Goal: Use online tool/utility

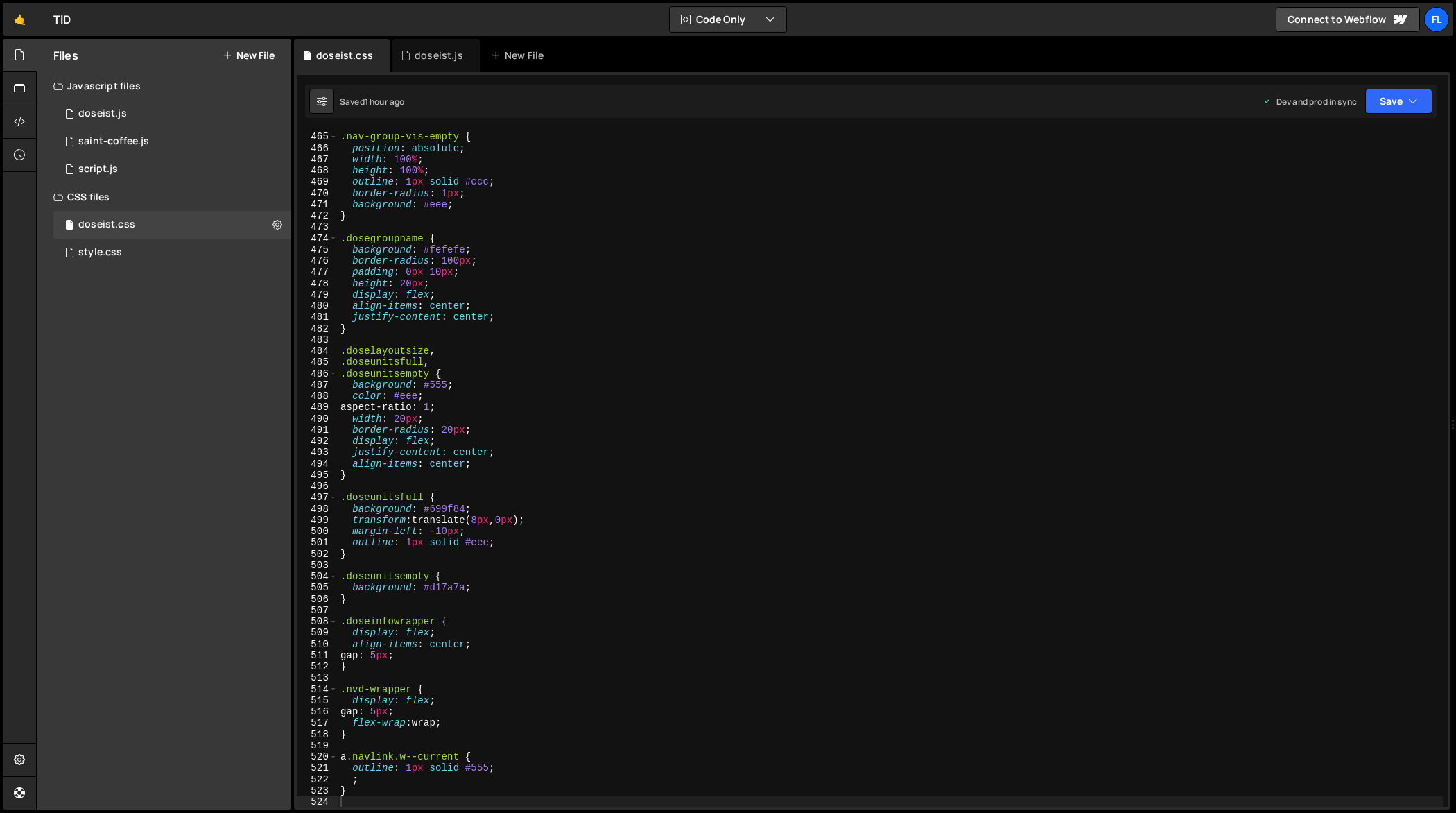
scroll to position [5238, 0]
click at [573, 271] on div ".nav-group-vis-empty { position : absolute ; width : 100 % ; height : 100 % ; o…" at bounding box center [891, 469] width 1107 height 700
type textarea "}"
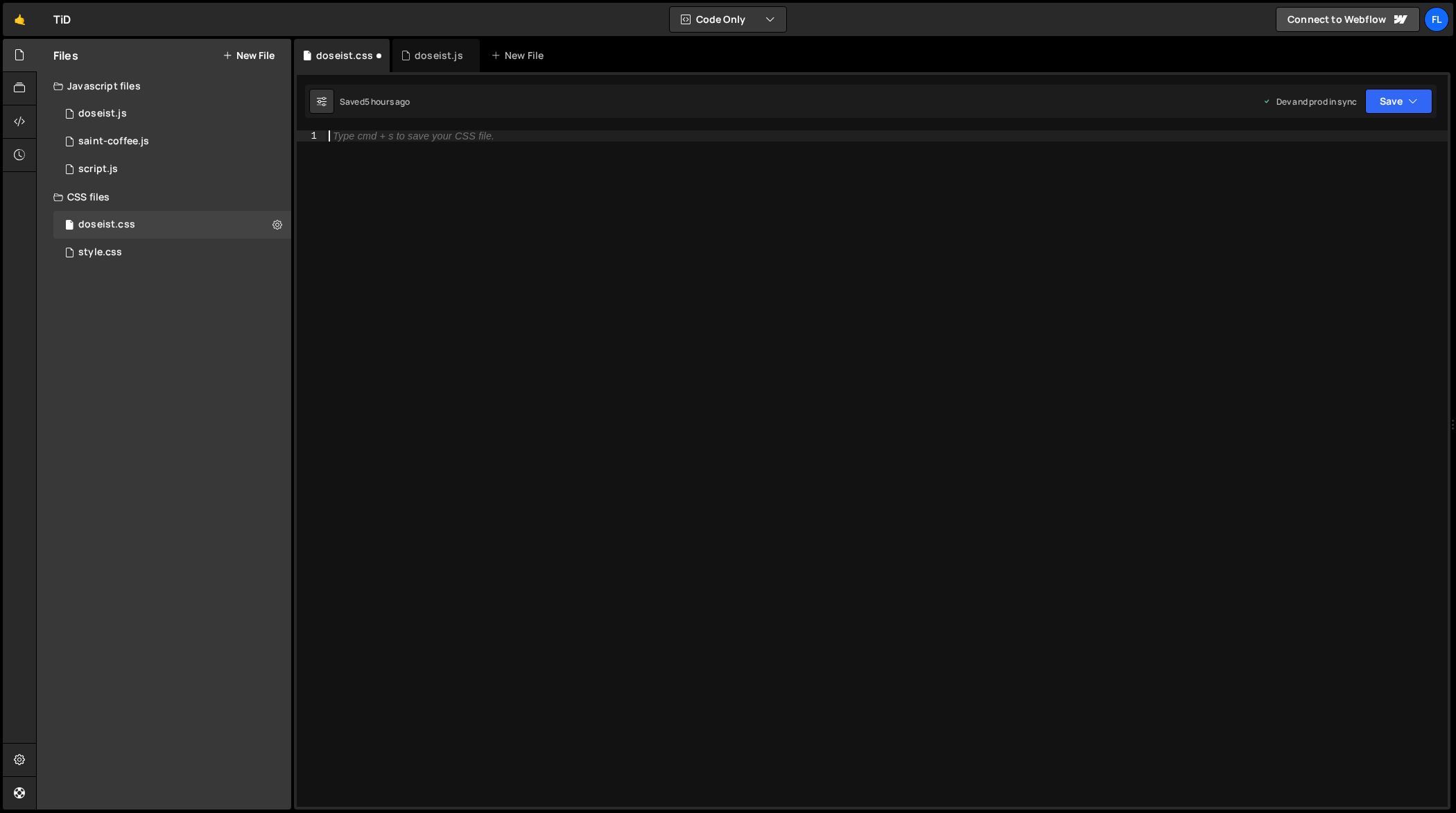
paste textarea "}"
type textarea "}"
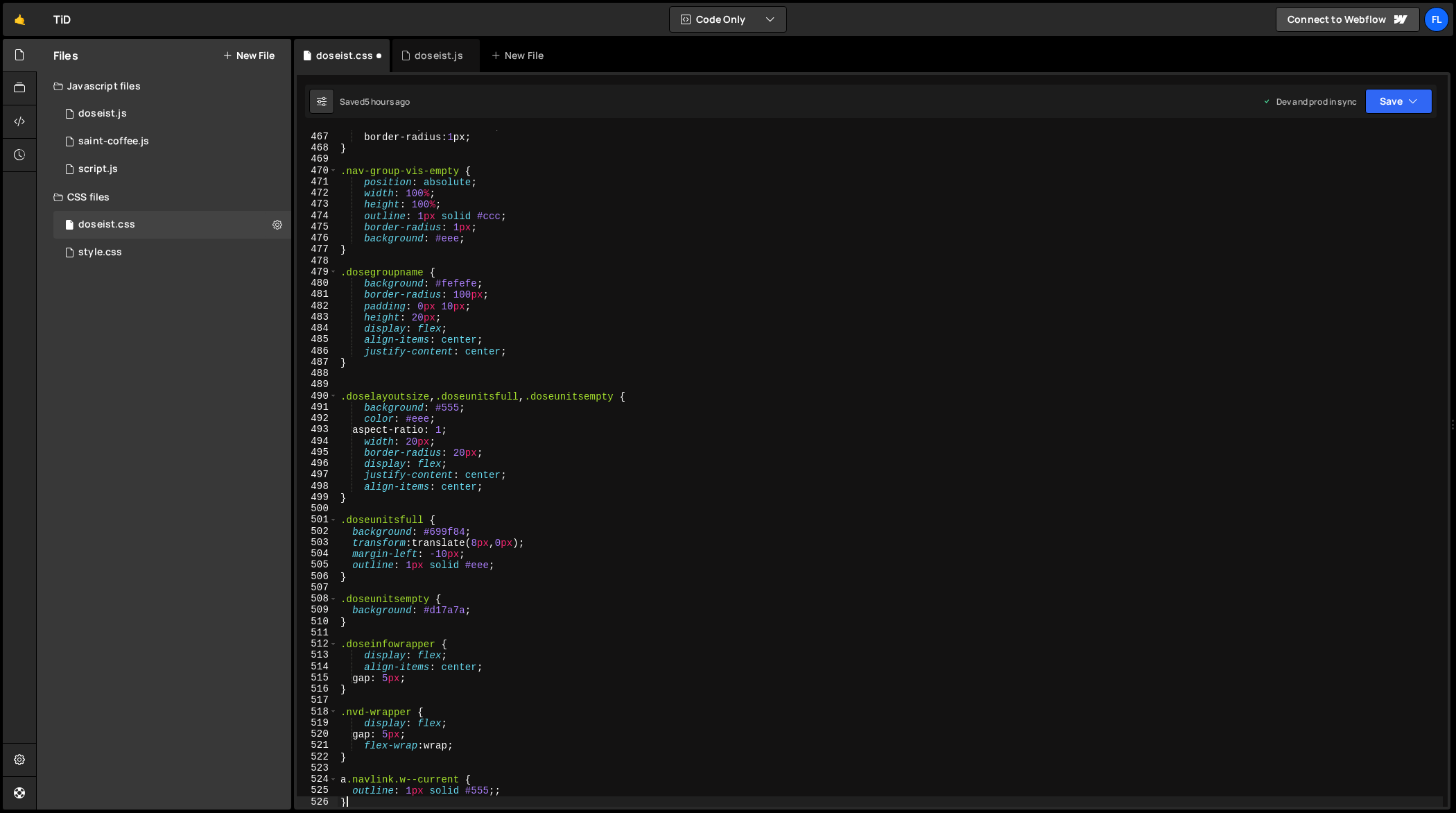
scroll to position [5260, 0]
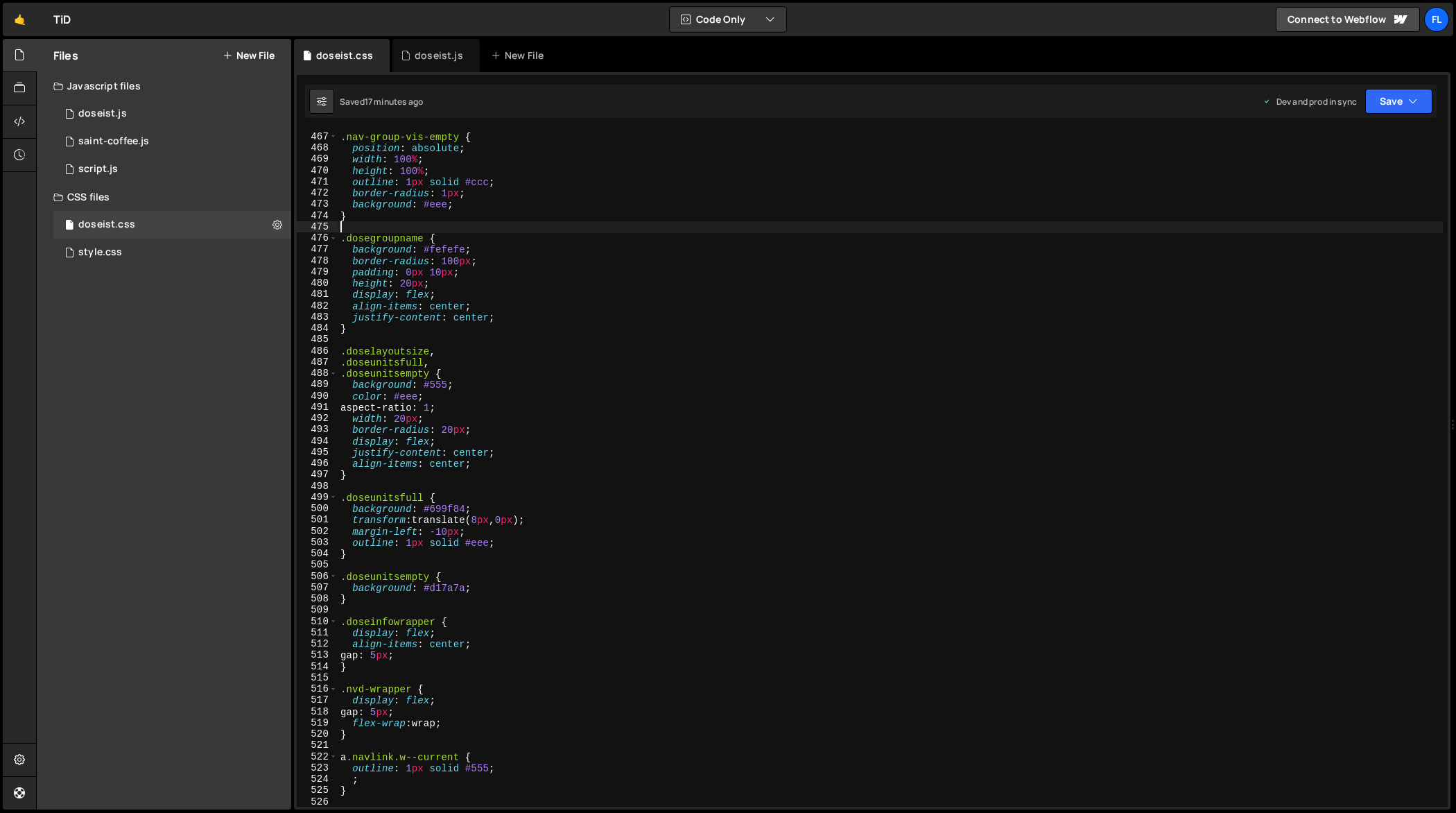
click at [688, 228] on div ".nav-group-vis-empty { position : absolute ; width : 100 % ; height : 100 % ; o…" at bounding box center [891, 469] width 1107 height 700
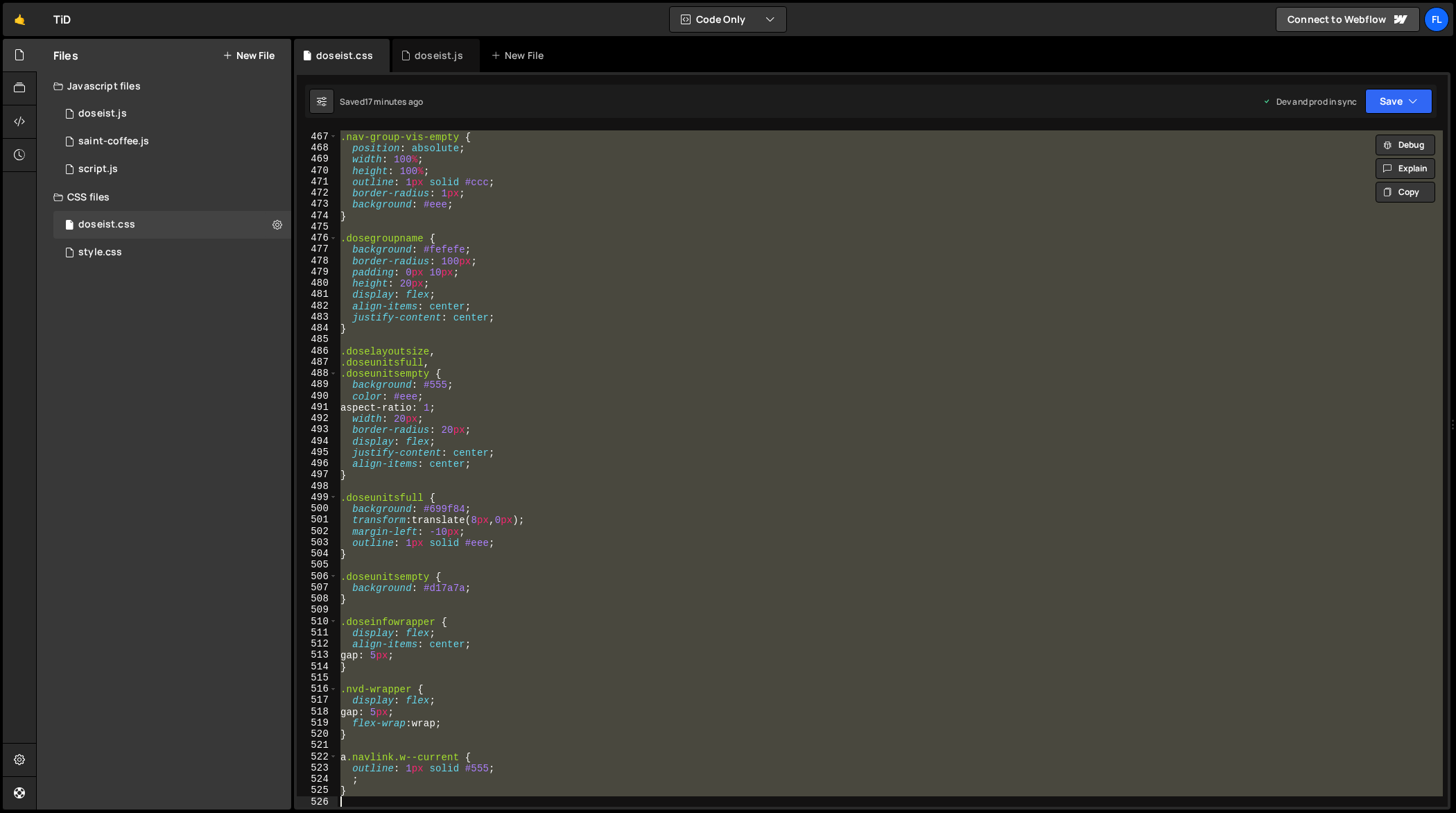
paste textarea
type textarea "}"
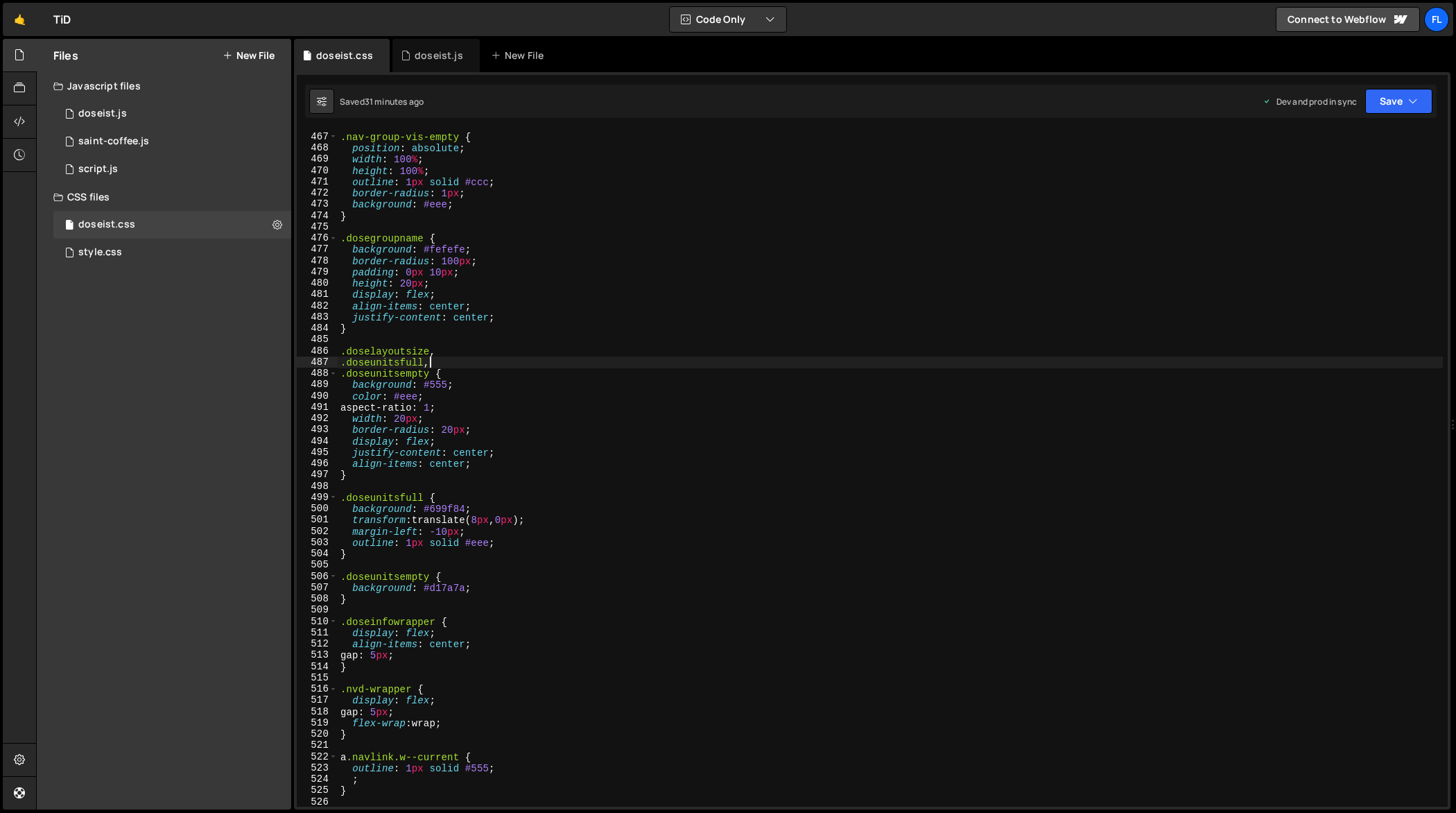
click at [587, 366] on div ".nav-group-vis-empty { position : absolute ; width : 100 % ; height : 100 % ; o…" at bounding box center [891, 469] width 1107 height 700
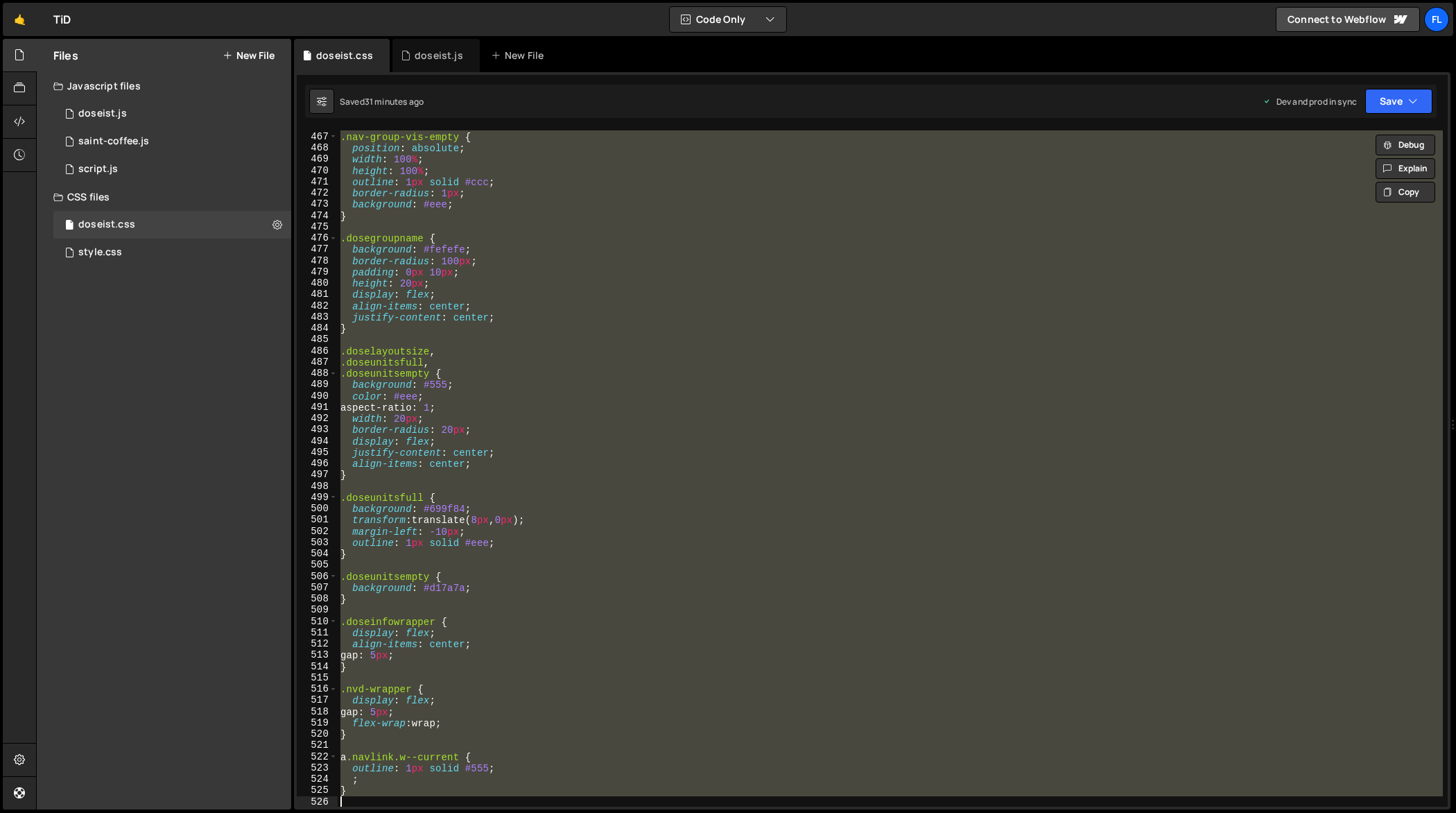
paste textarea
type textarea "}"
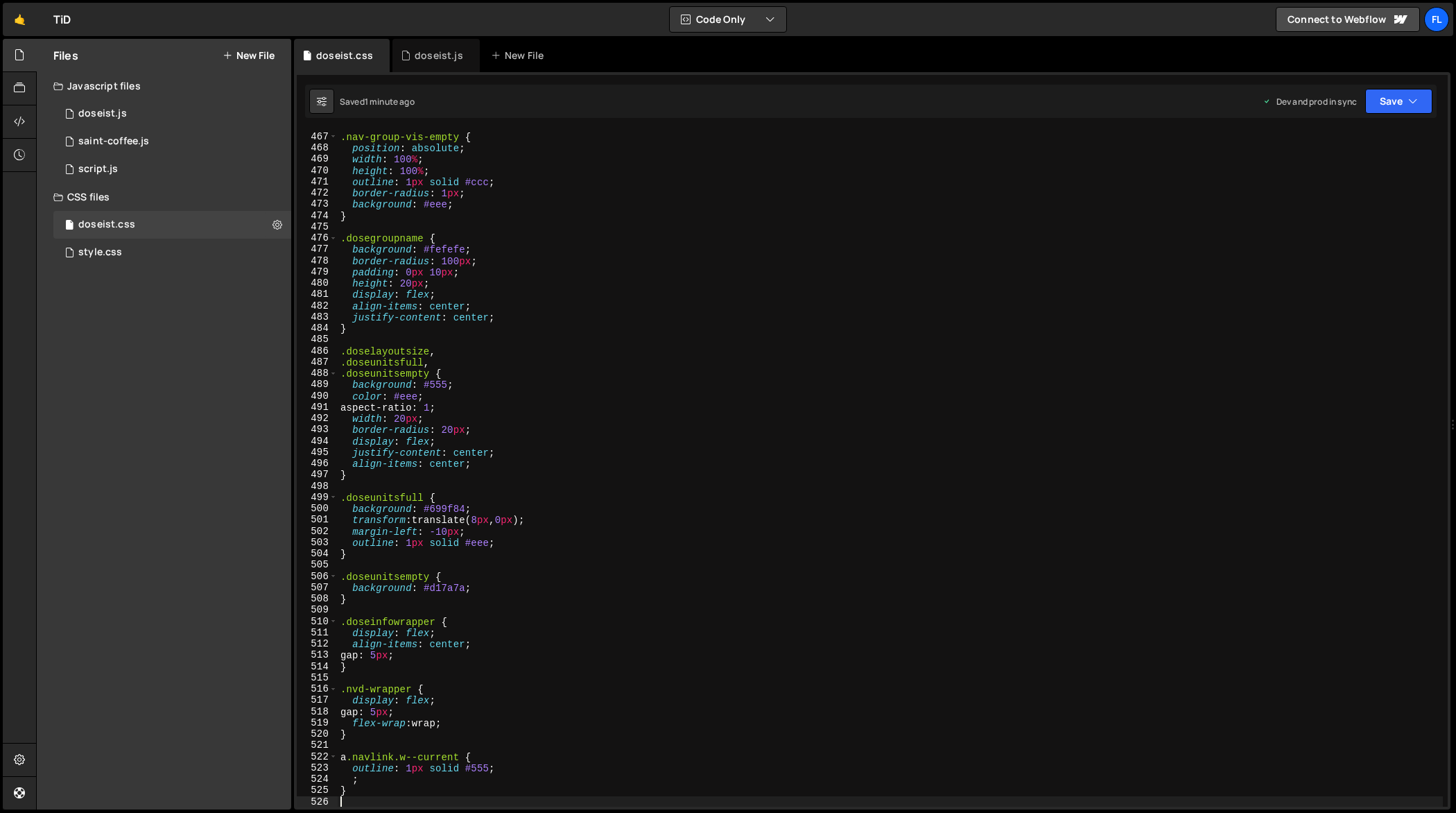
click at [591, 445] on div ".nav-group-vis-empty { position : absolute ; width : 100 % ; height : 100 % ; o…" at bounding box center [891, 469] width 1107 height 700
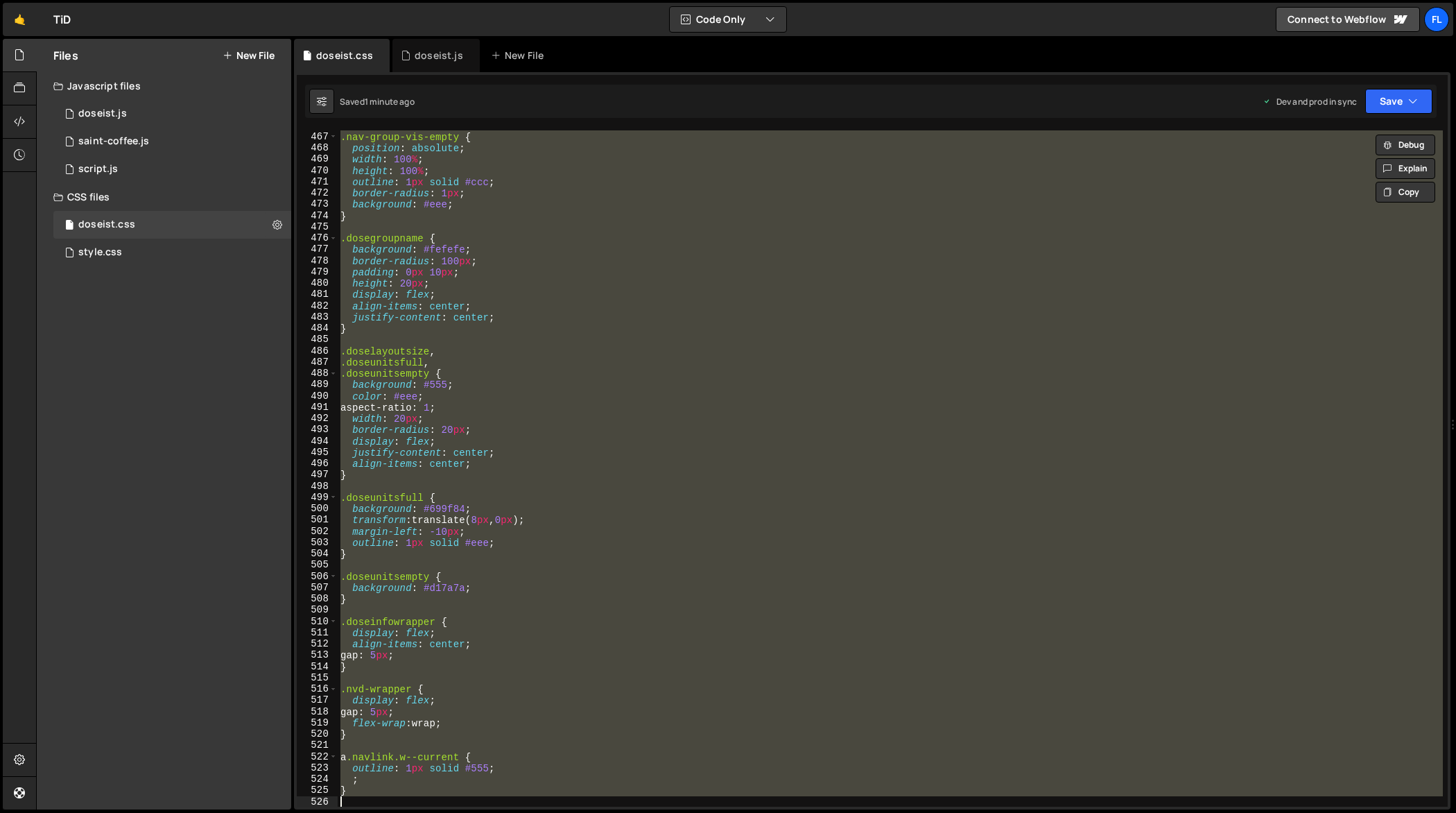
paste textarea
type textarea "}"
